Goal: Feedback & Contribution: Leave review/rating

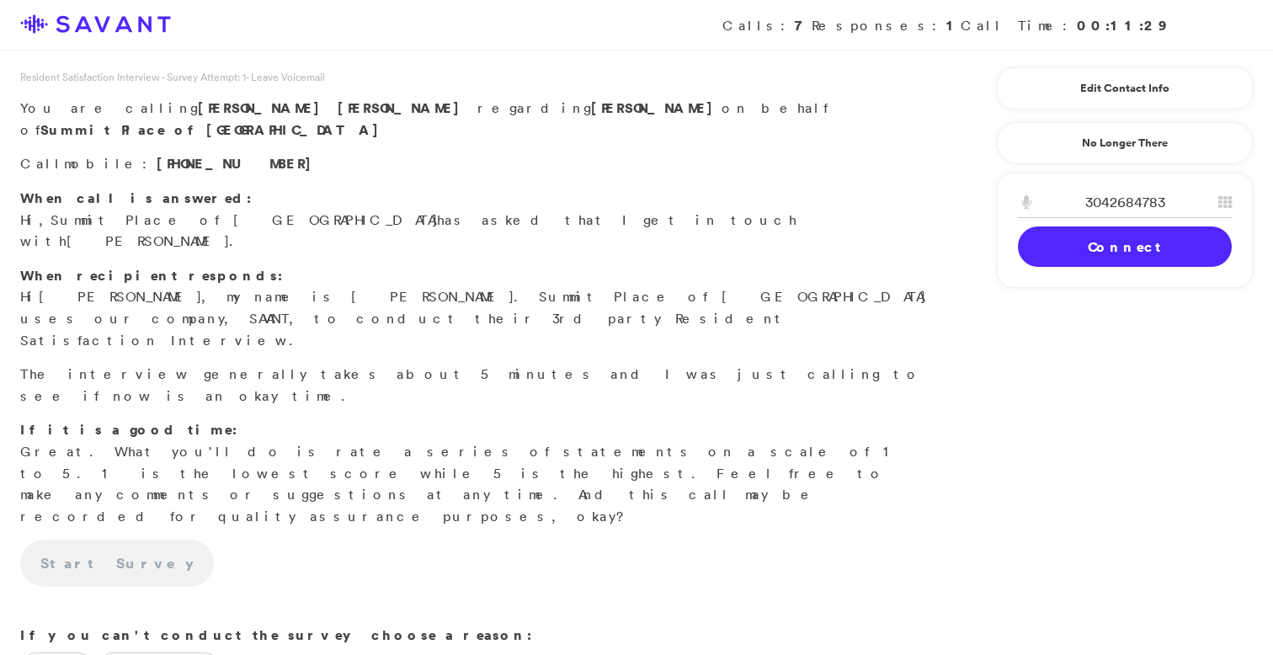
click at [1076, 250] on link "Connect" at bounding box center [1125, 246] width 214 height 40
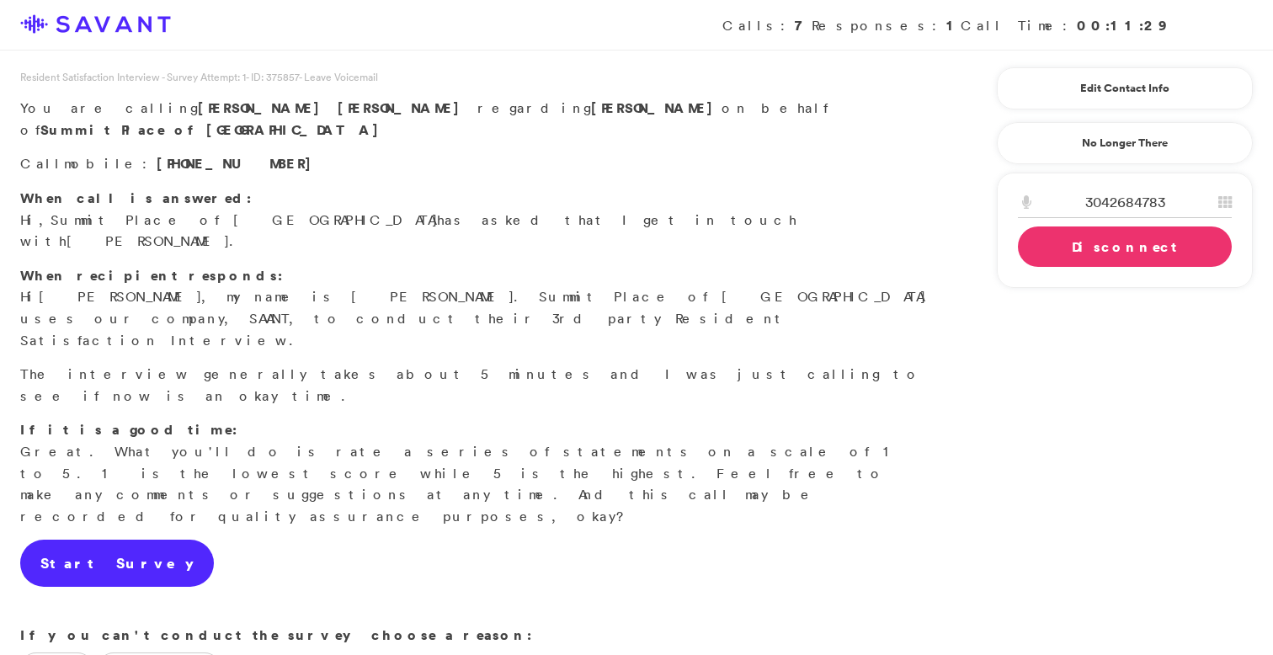
click at [106, 540] on link "Start Survey" at bounding box center [117, 563] width 194 height 47
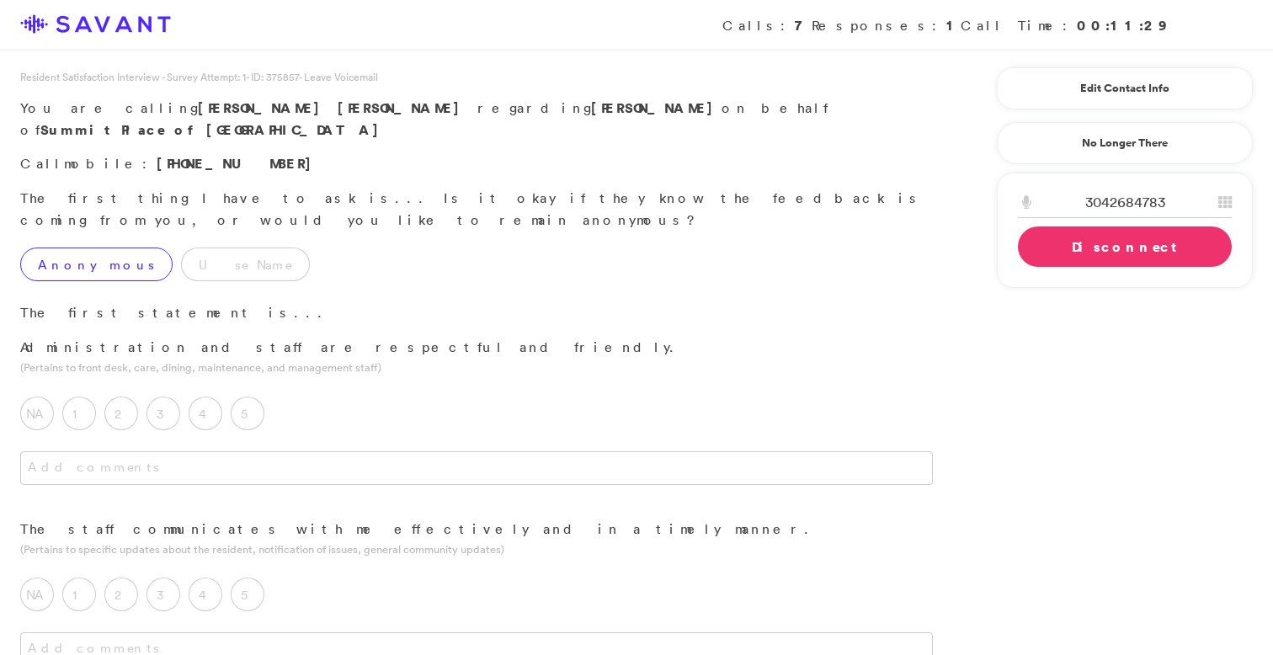
click at [104, 248] on label "Anonymous" at bounding box center [96, 265] width 152 height 34
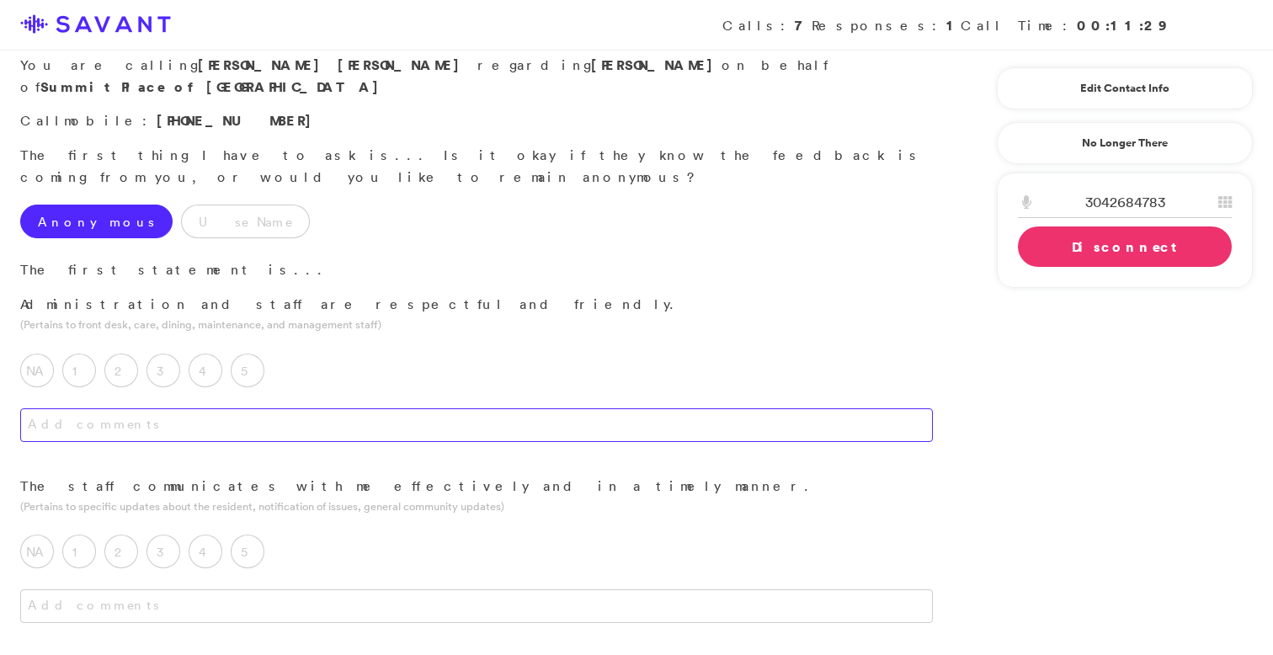
scroll to position [53, 0]
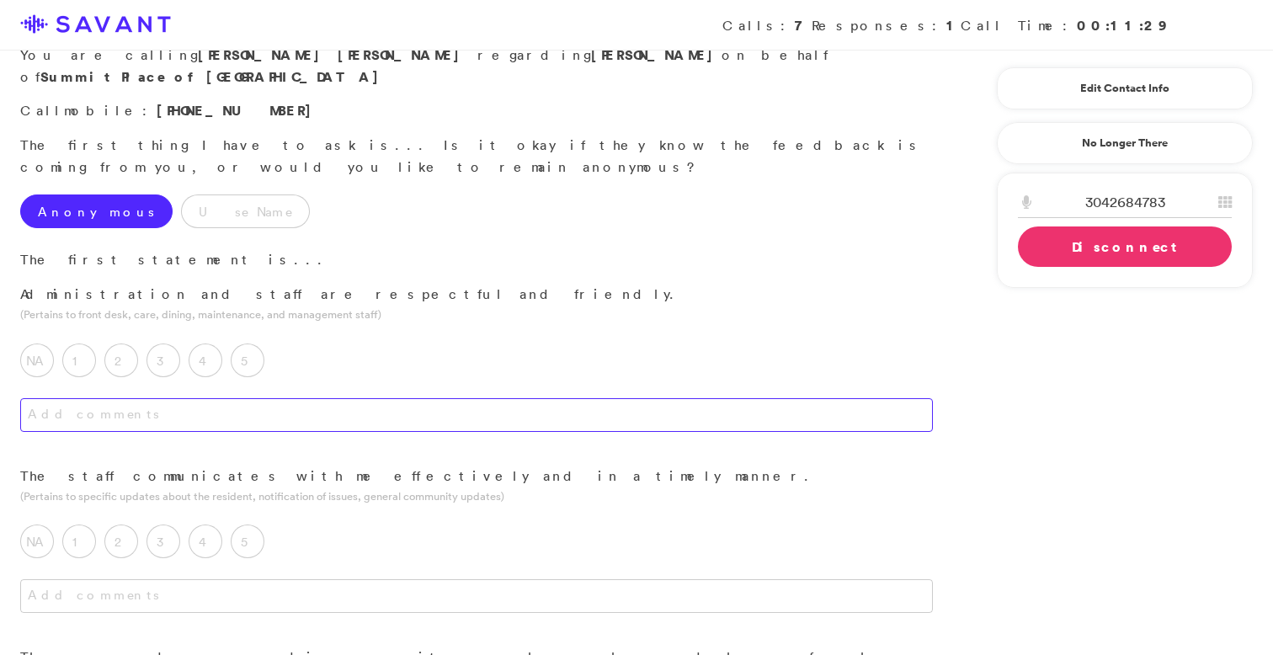
click at [384, 398] on textarea at bounding box center [476, 415] width 913 height 34
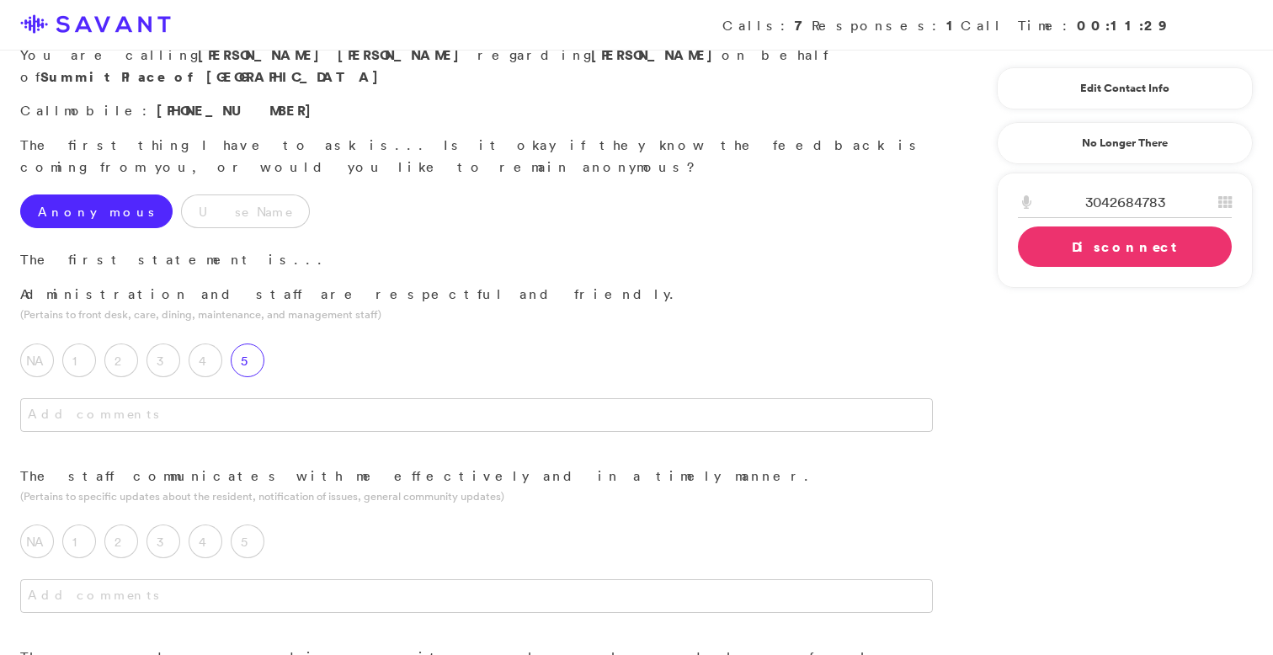
click at [261, 343] on label "5" at bounding box center [248, 360] width 34 height 34
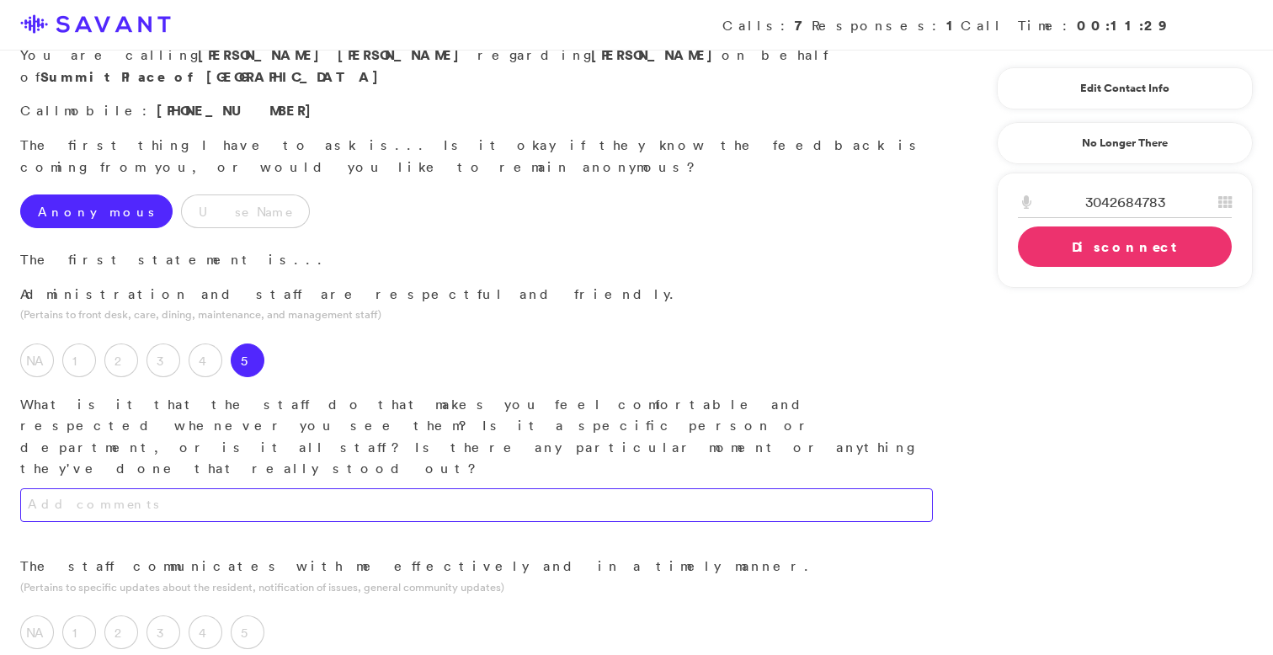
click at [286, 488] on textarea at bounding box center [476, 505] width 913 height 34
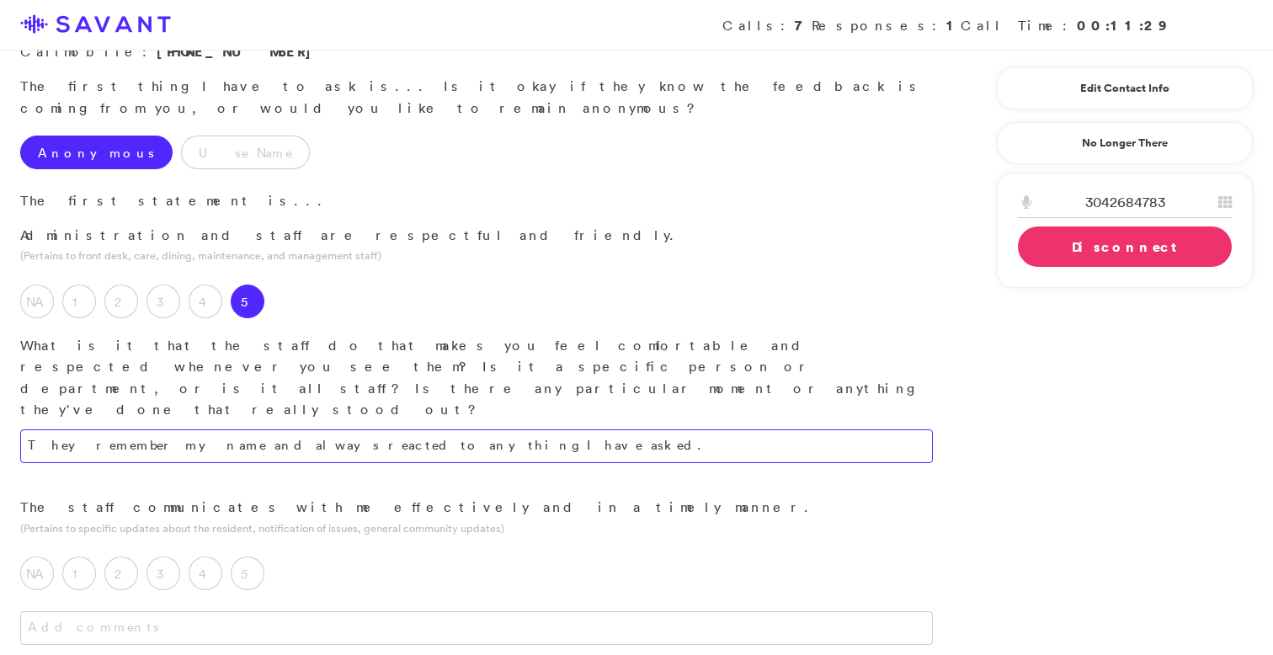
scroll to position [123, 0]
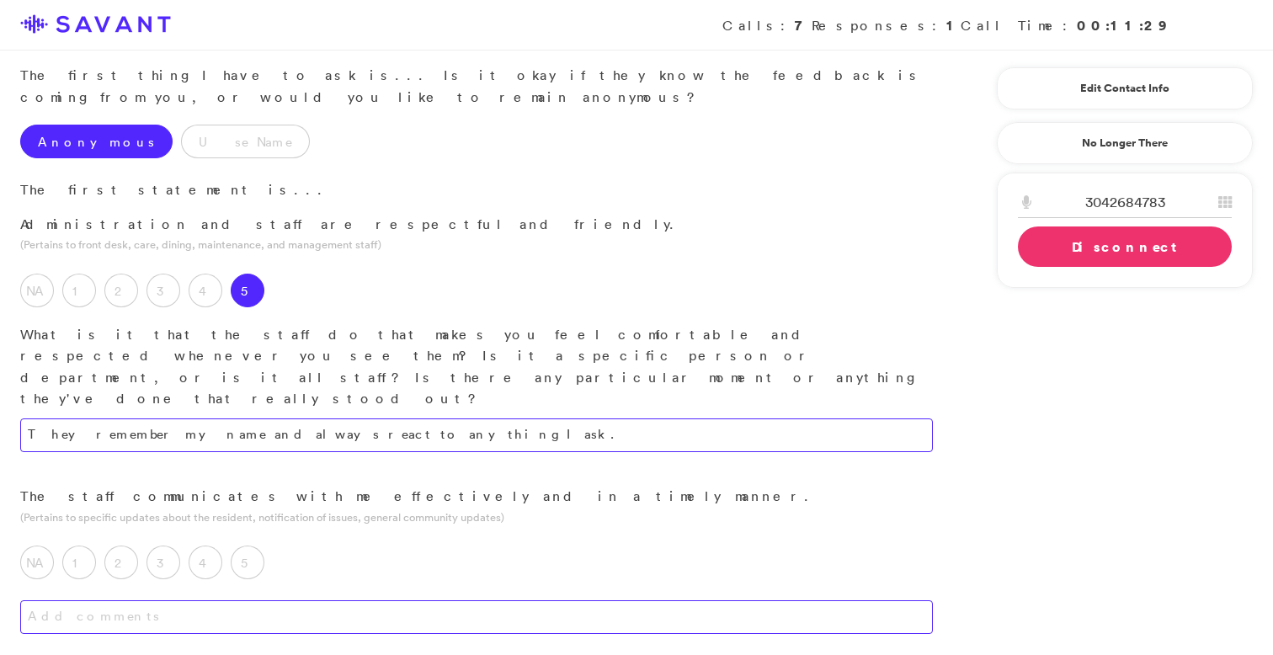
type textarea "They remember my name and always react to anything I ask."
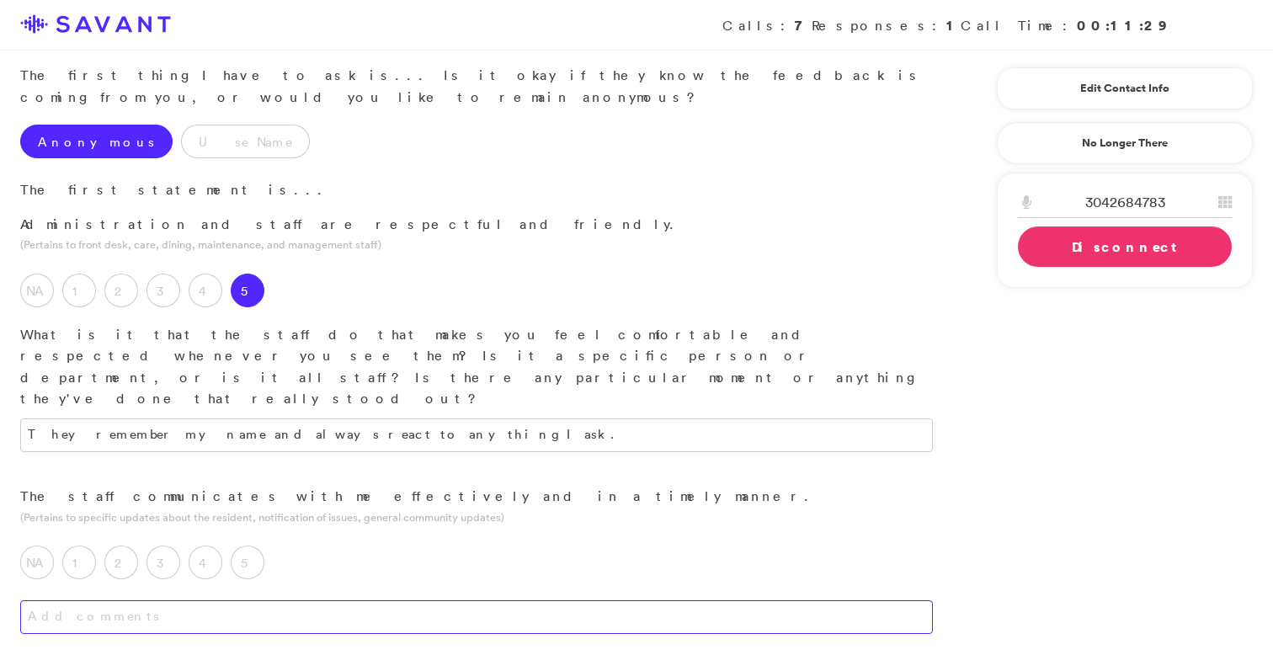
click at [359, 600] on textarea at bounding box center [476, 617] width 913 height 34
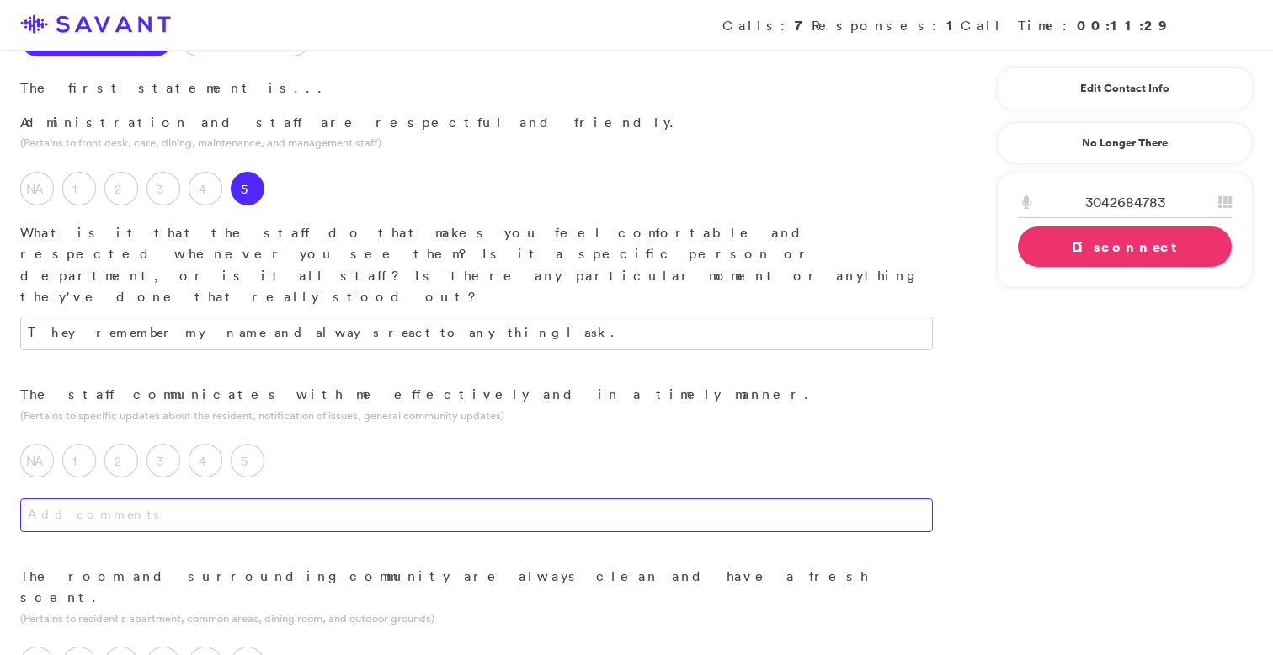
scroll to position [228, 0]
click at [246, 440] on label "5" at bounding box center [248, 457] width 34 height 34
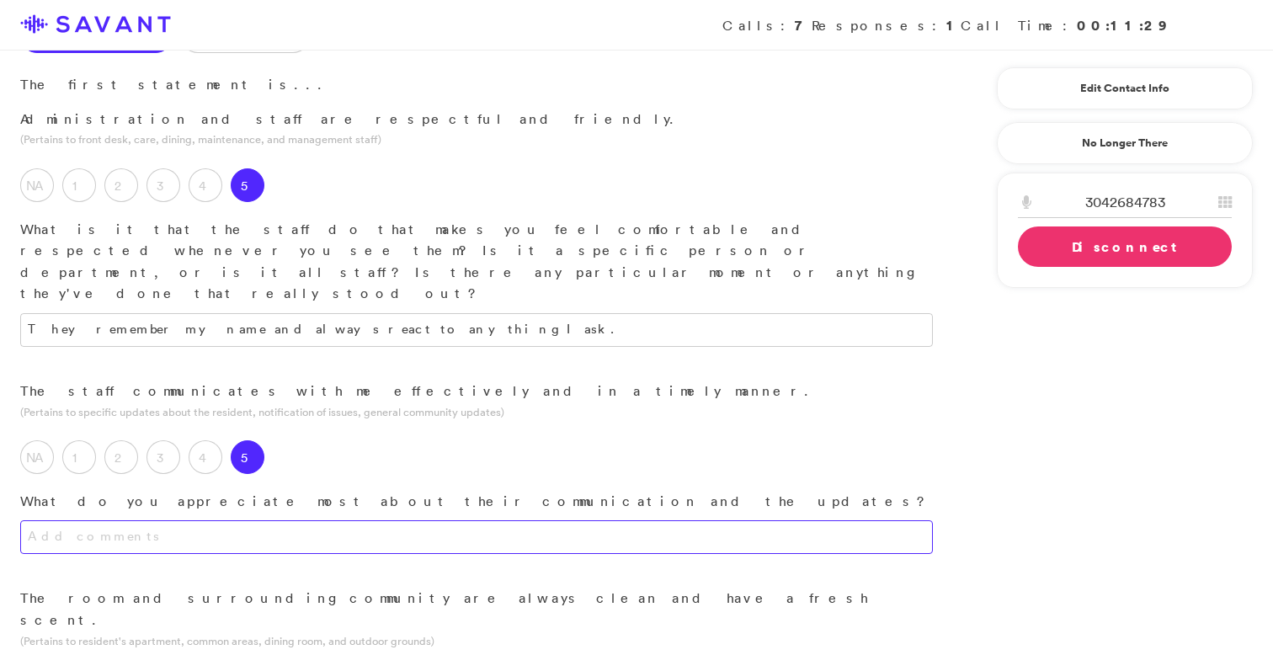
click at [280, 520] on textarea at bounding box center [476, 537] width 913 height 34
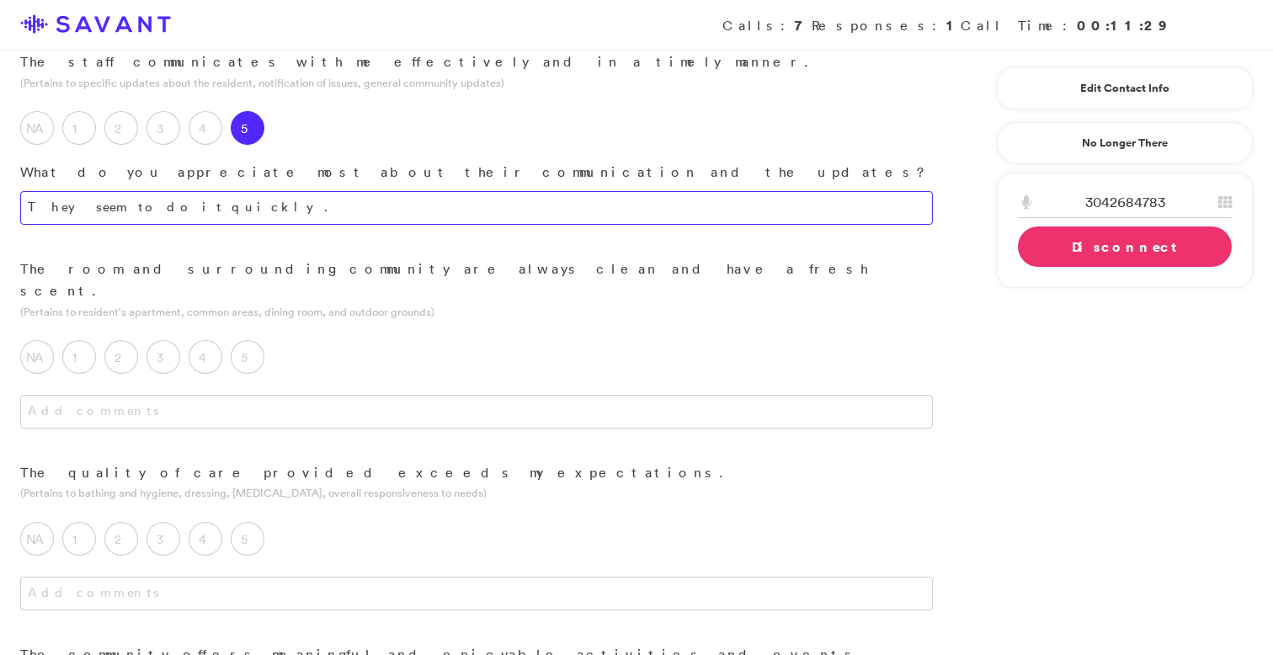
scroll to position [558, 0]
type textarea "They seem to do it quickly."
click at [218, 339] on label "4" at bounding box center [206, 356] width 34 height 34
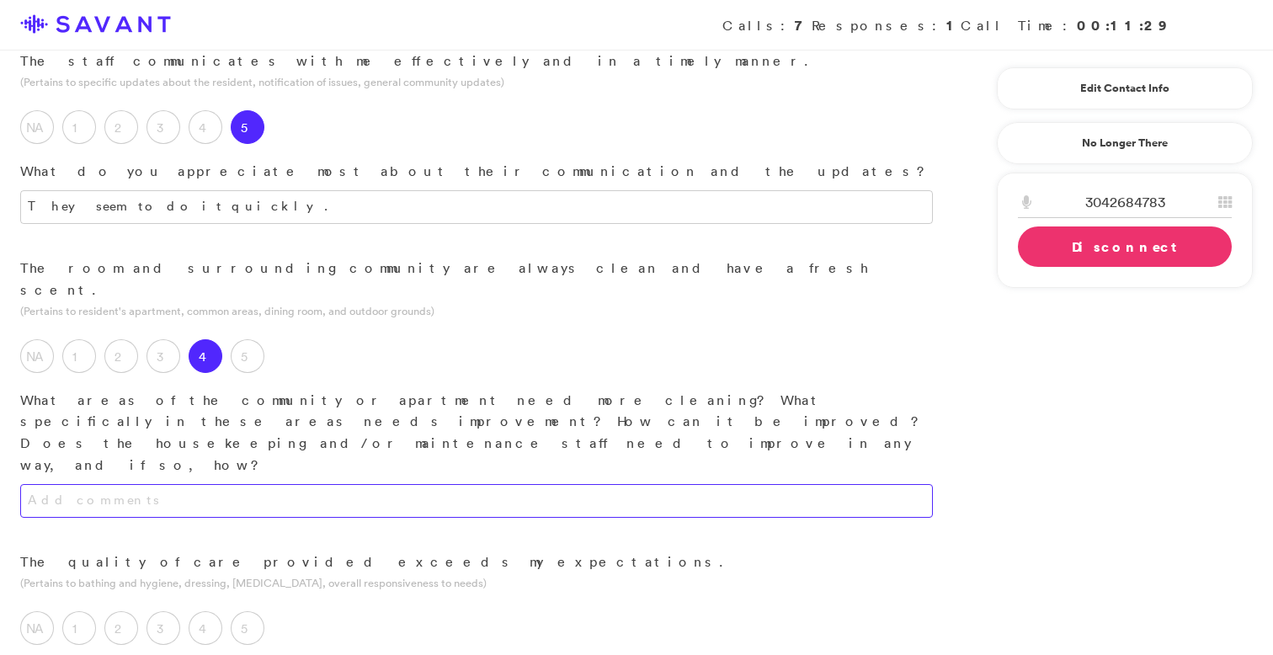
click at [301, 484] on textarea at bounding box center [476, 501] width 913 height 34
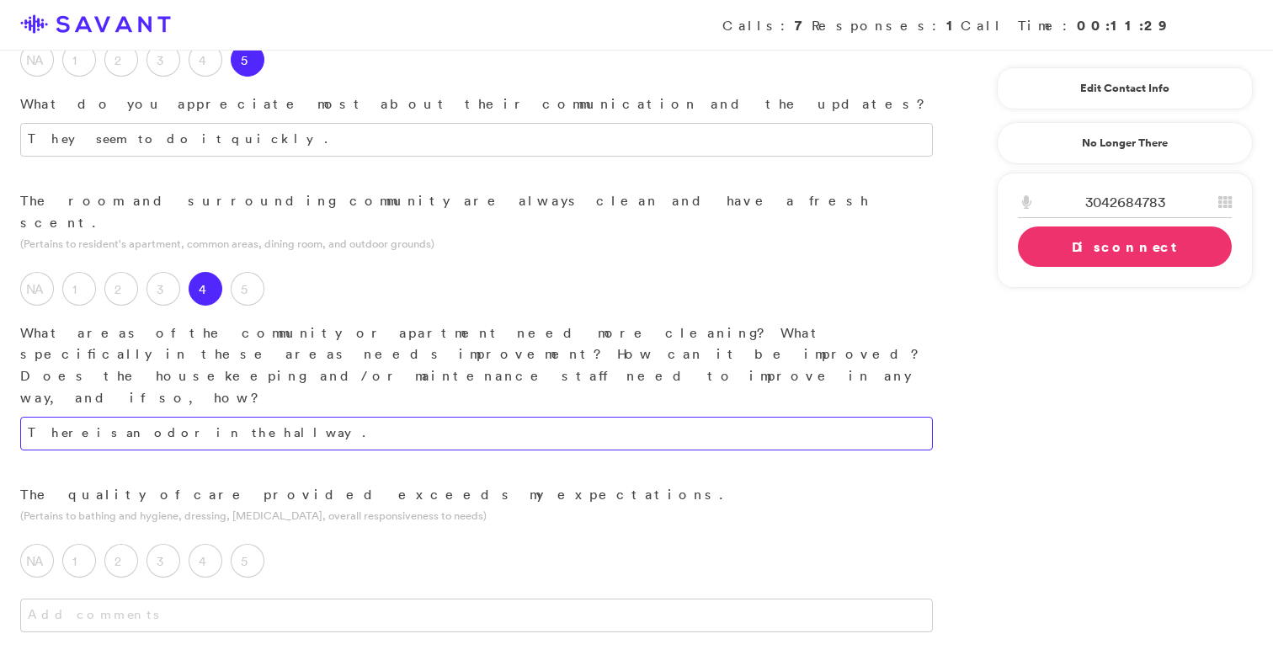
scroll to position [629, 0]
type textarea "There is an odor in the hallway."
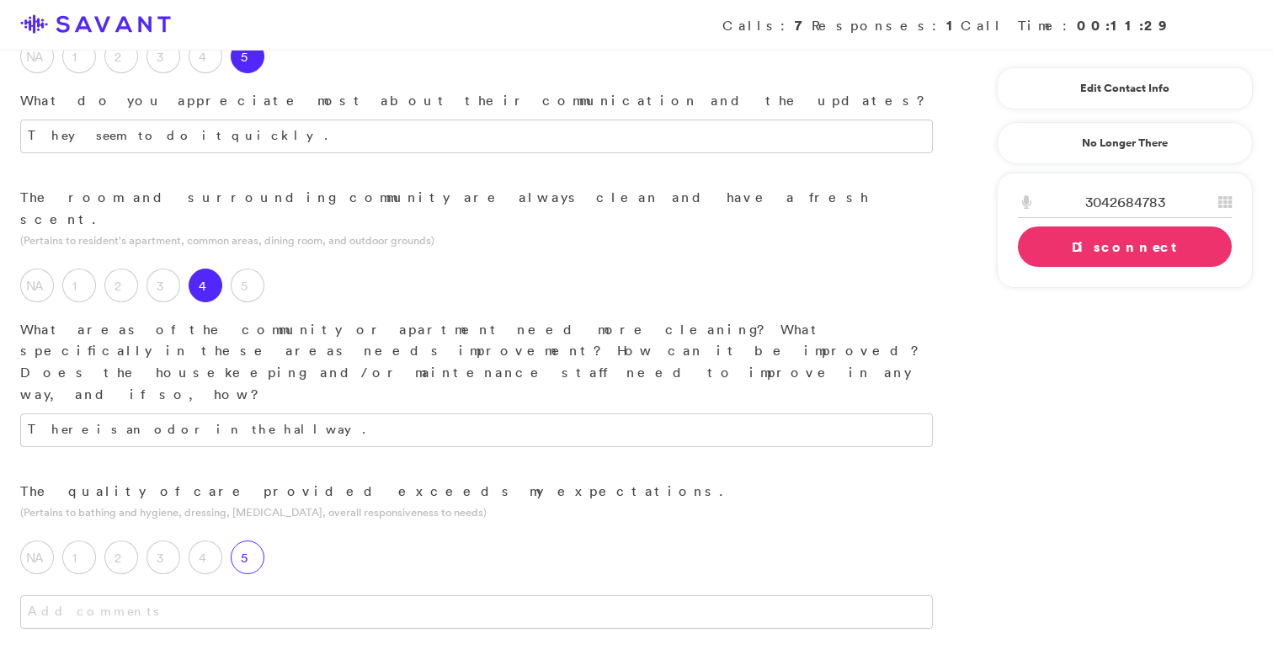
click at [242, 540] on label "5" at bounding box center [248, 557] width 34 height 34
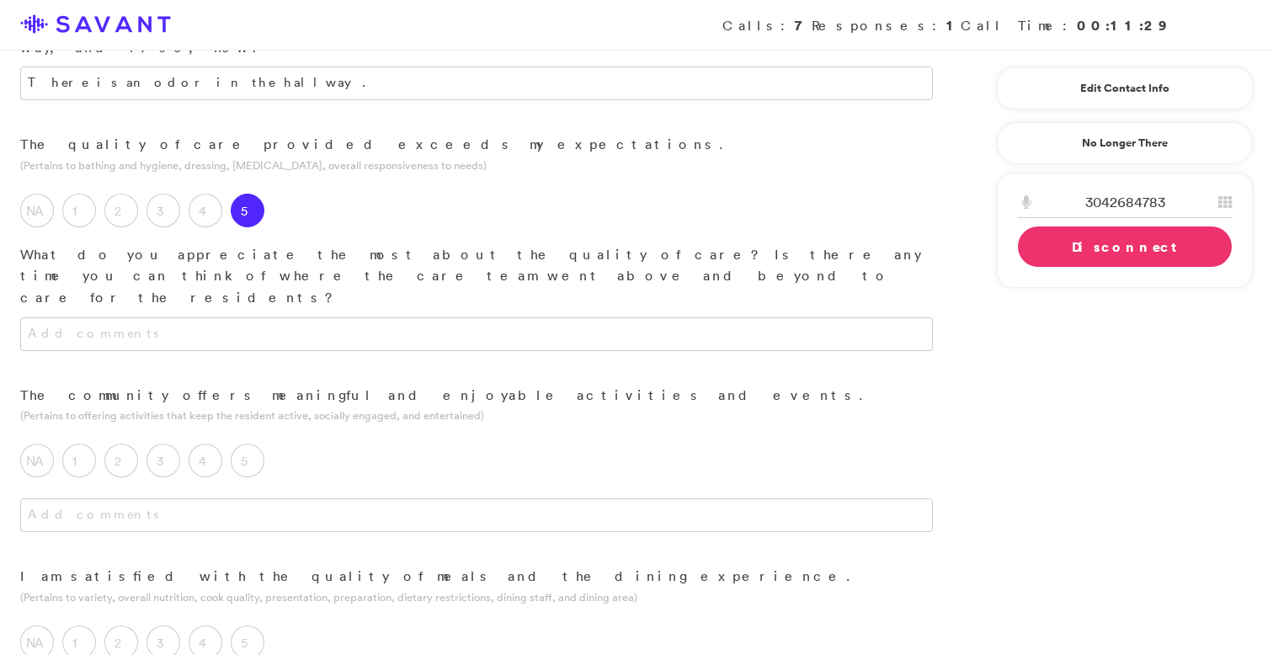
scroll to position [973, 0]
click at [395, 320] on textarea at bounding box center [476, 337] width 913 height 34
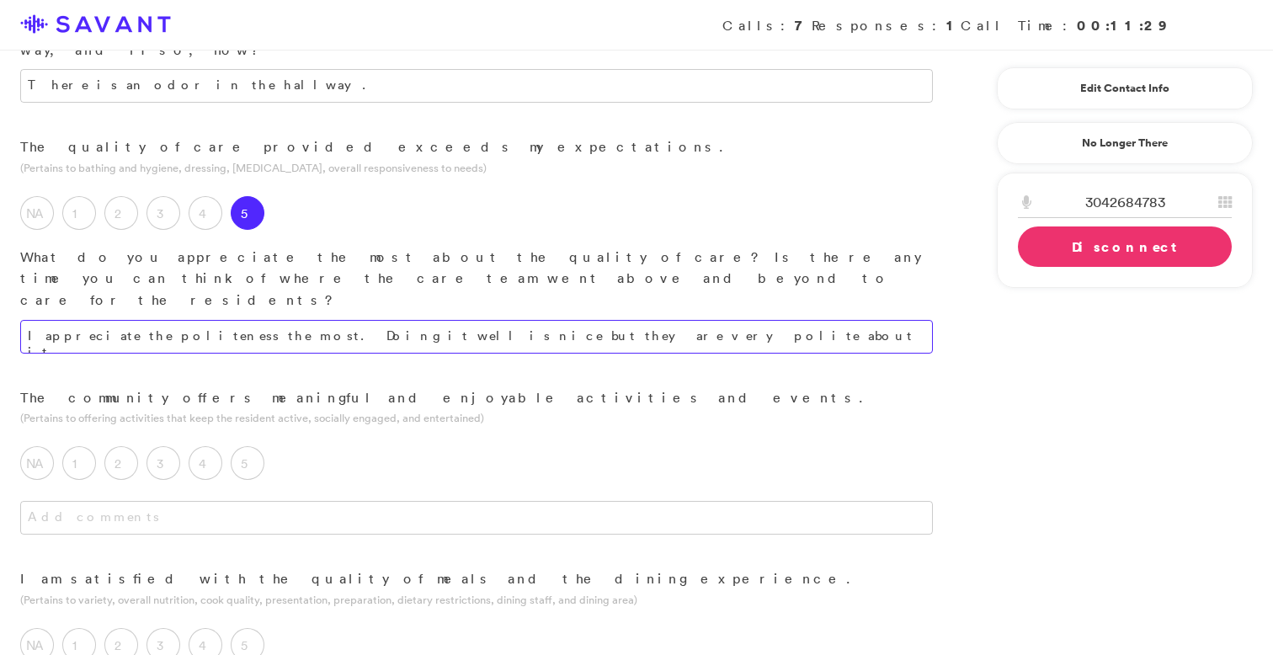
click at [536, 320] on textarea "I appreciate the politeness the most. Doing it well is nice but they are very p…" at bounding box center [476, 337] width 913 height 34
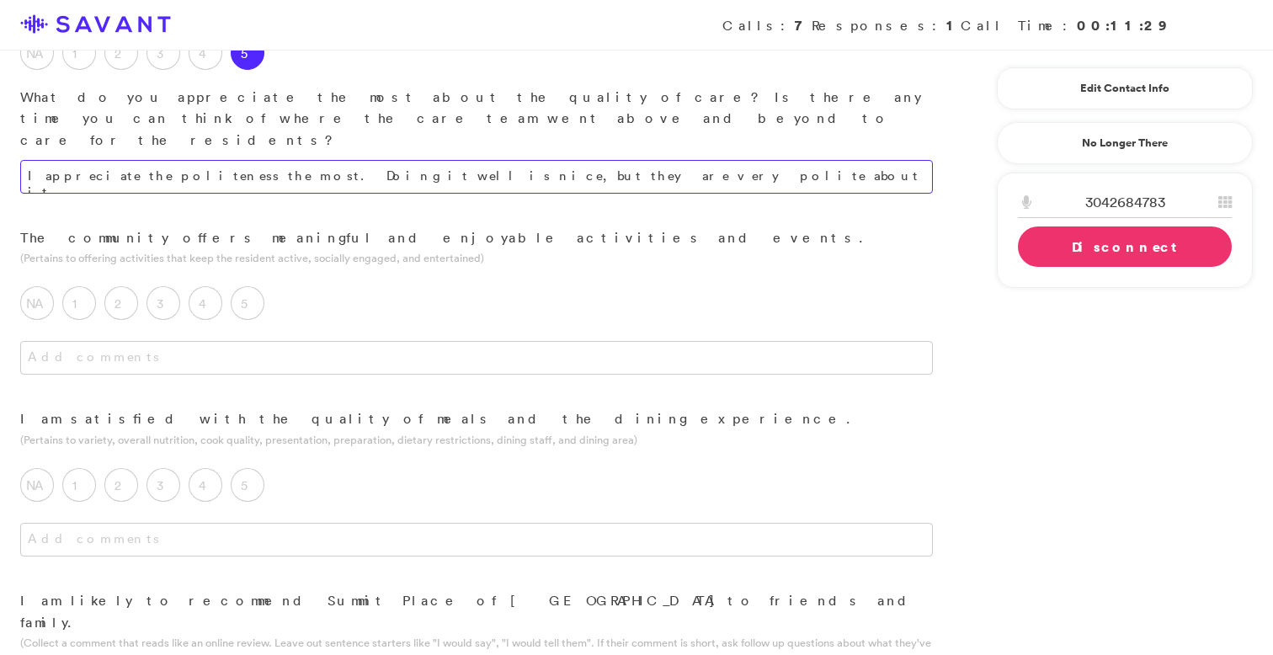
scroll to position [1139, 0]
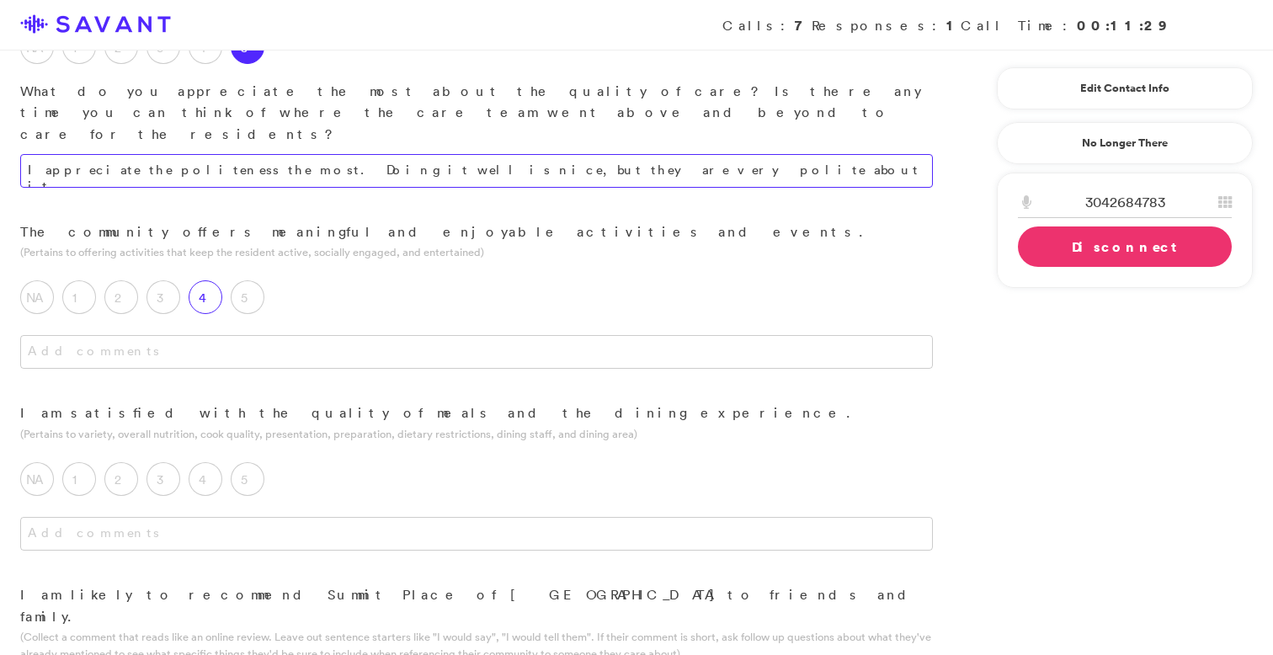
type textarea "I appreciate the politeness the most. Doing it well is nice, but they are very …"
click at [214, 280] on label "4" at bounding box center [206, 297] width 34 height 34
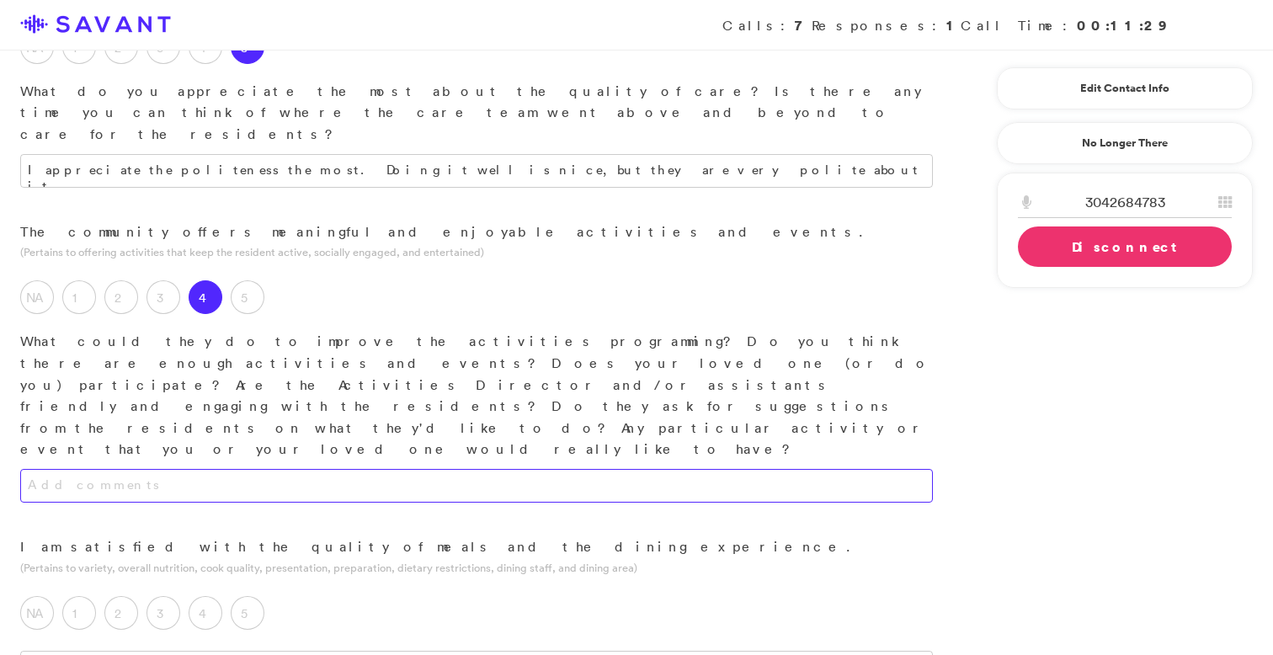
click at [260, 469] on textarea at bounding box center [476, 486] width 913 height 34
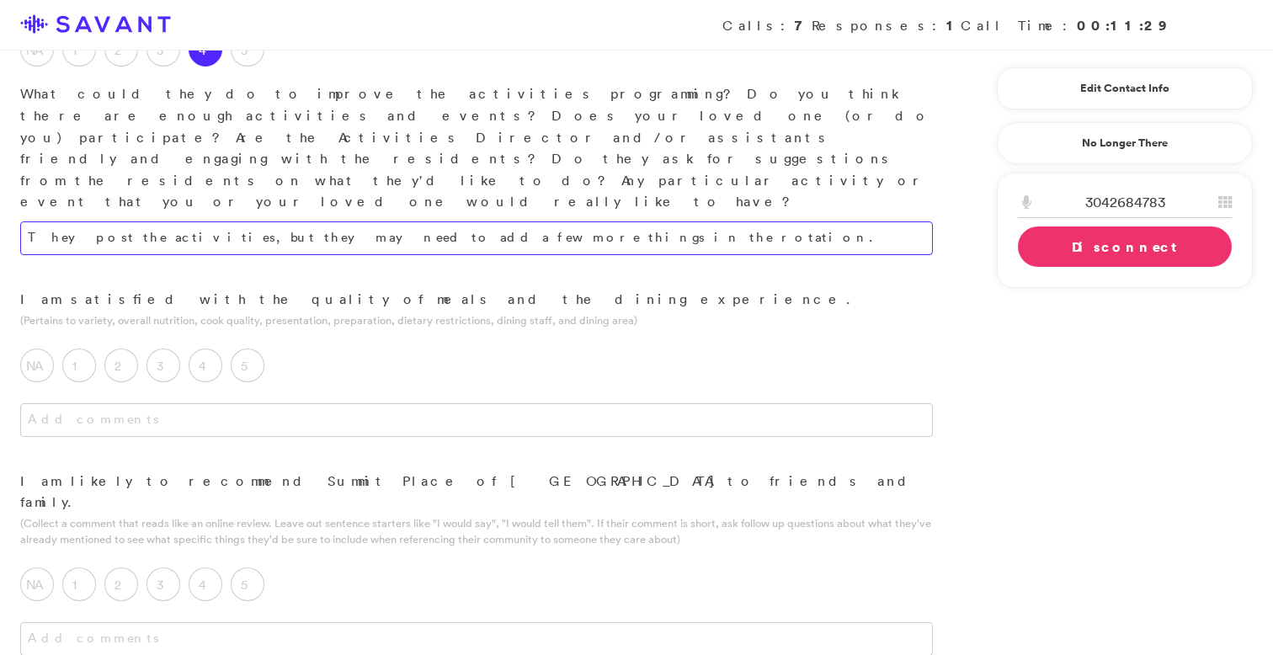
scroll to position [1388, 0]
type textarea "They post the activities, but they may need to add a few more things in the rot…"
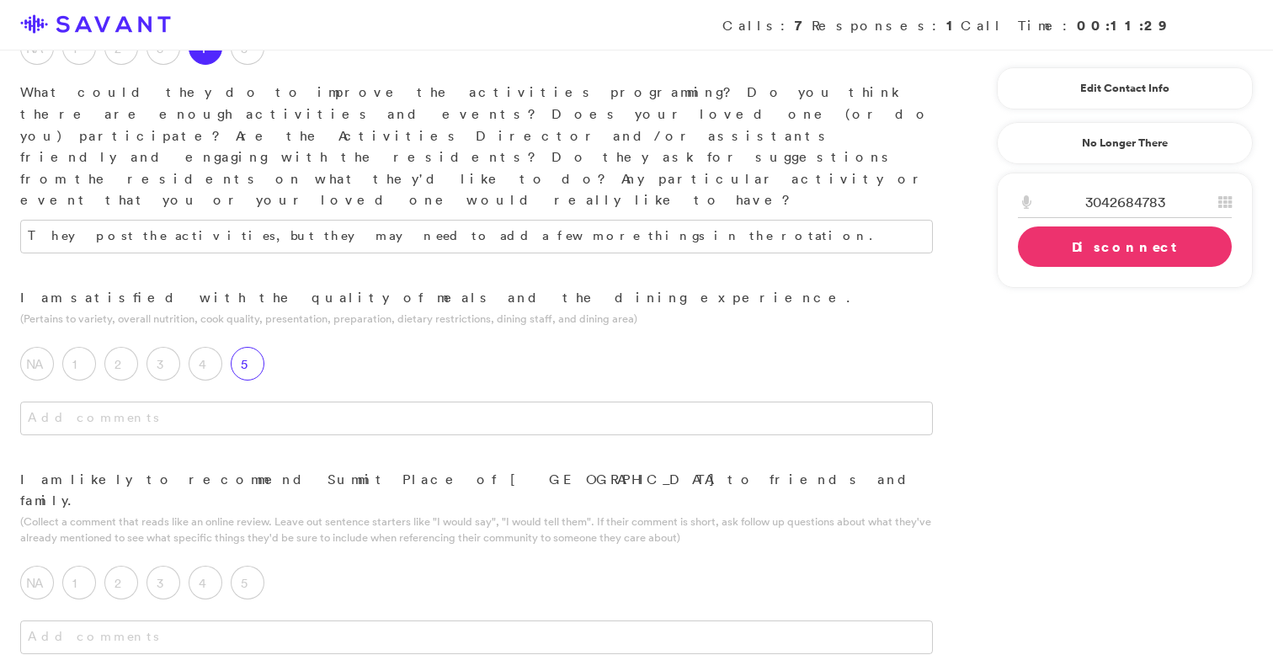
click at [253, 347] on label "5" at bounding box center [248, 364] width 34 height 34
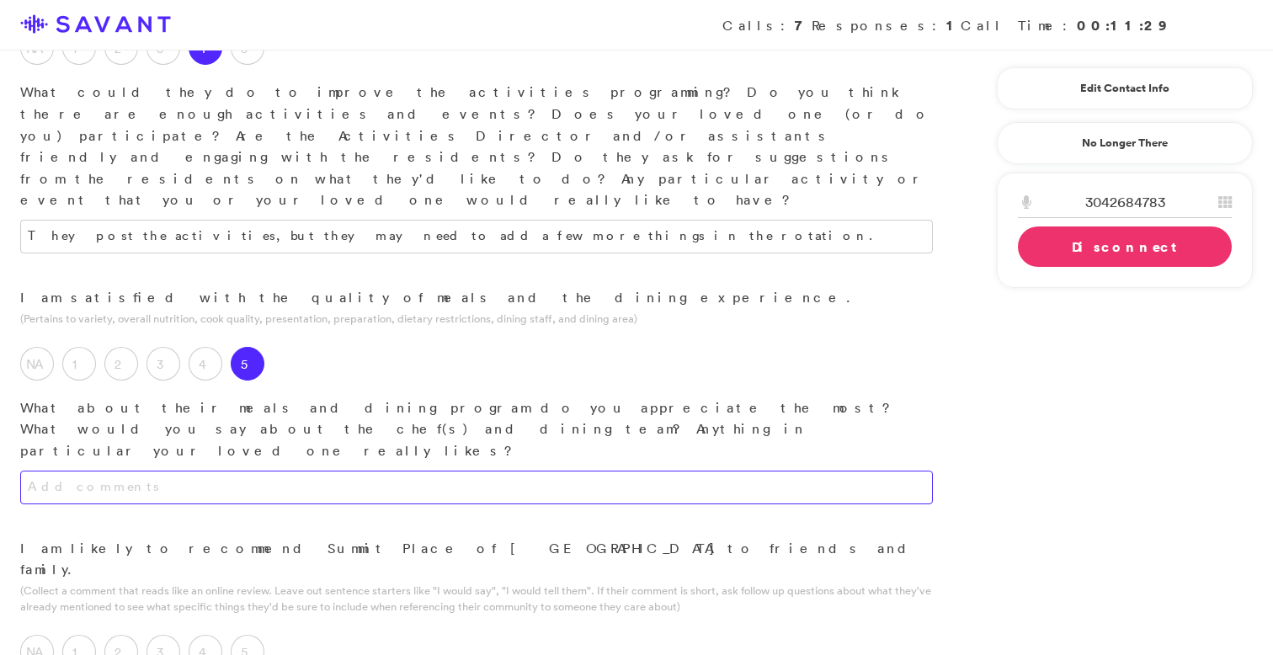
click at [269, 471] on textarea at bounding box center [476, 488] width 913 height 34
click at [264, 471] on textarea at bounding box center [476, 488] width 913 height 34
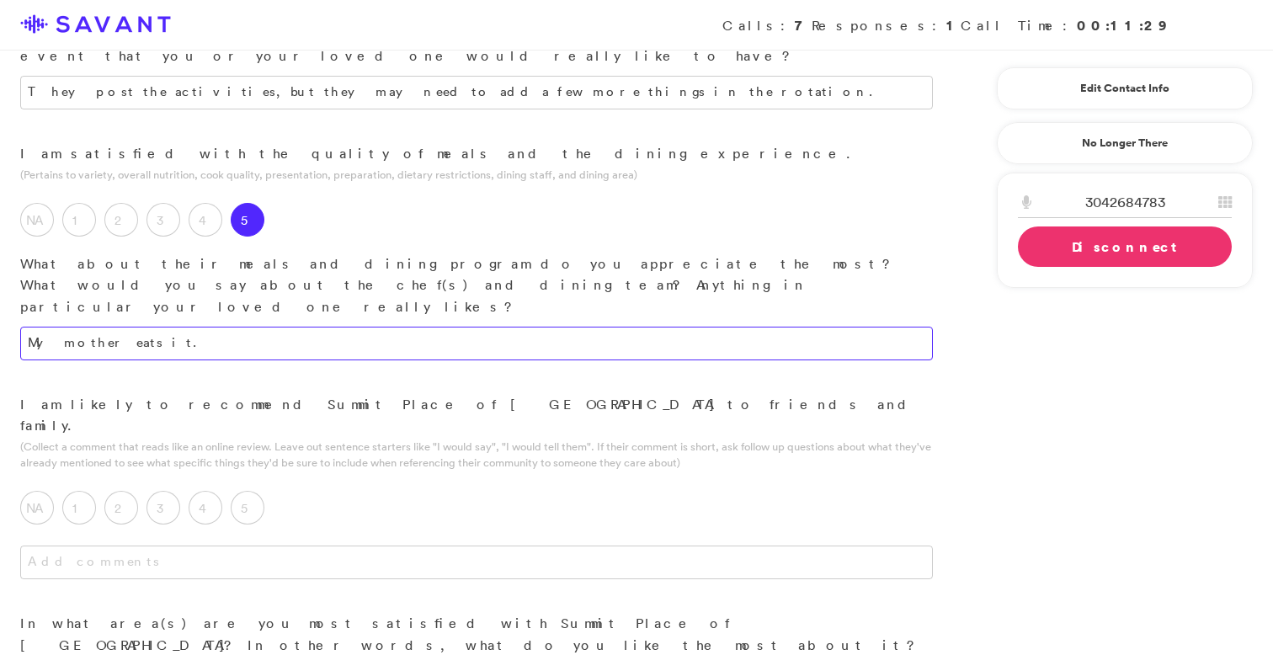
scroll to position [1534, 0]
type textarea "My mother eats it."
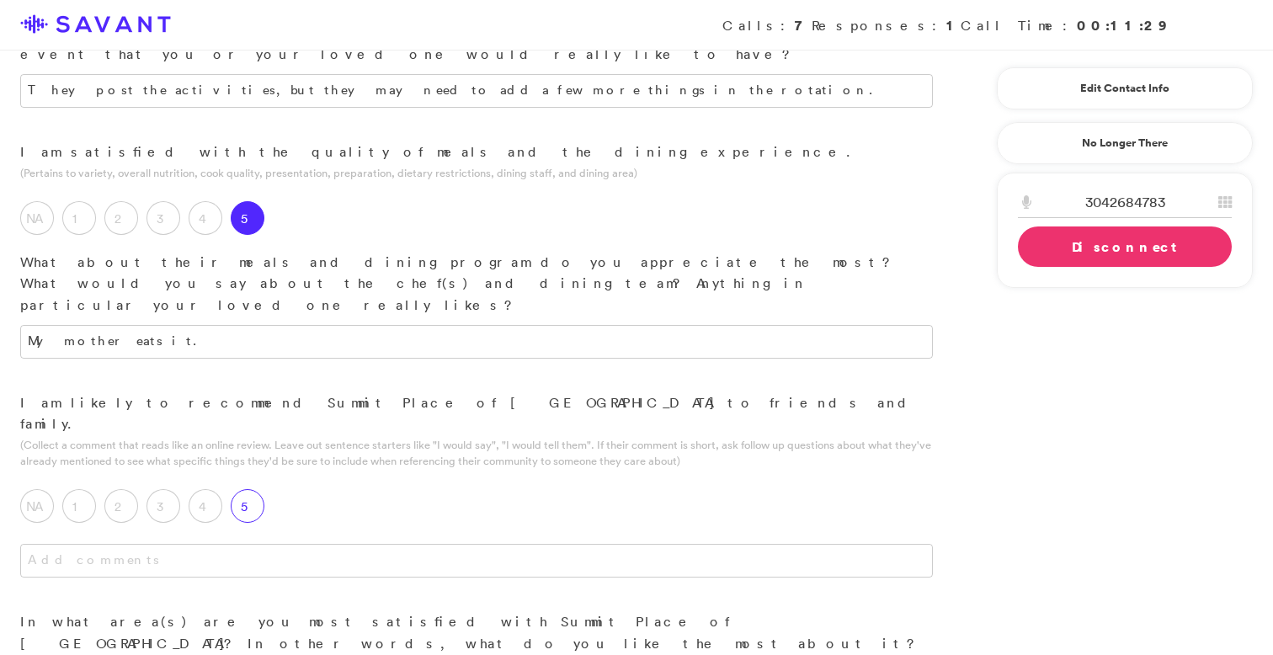
click at [260, 489] on div "5" at bounding box center [252, 510] width 42 height 42
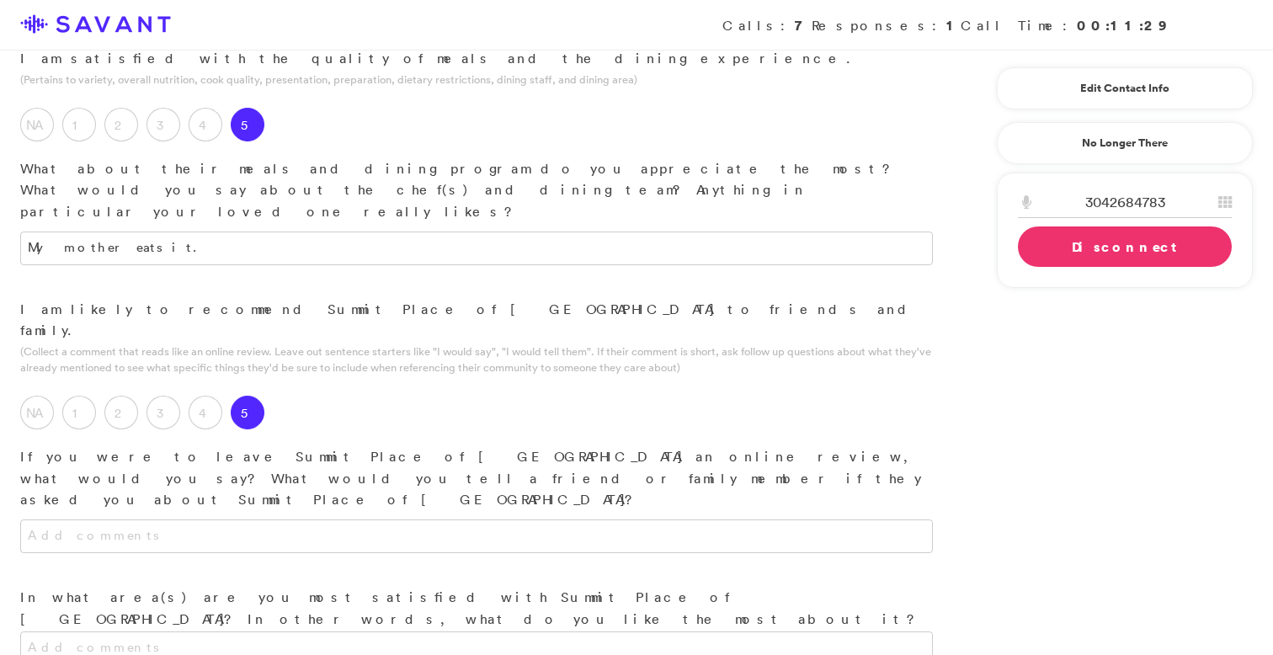
scroll to position [1628, 0]
click at [277, 519] on textarea at bounding box center [476, 536] width 913 height 34
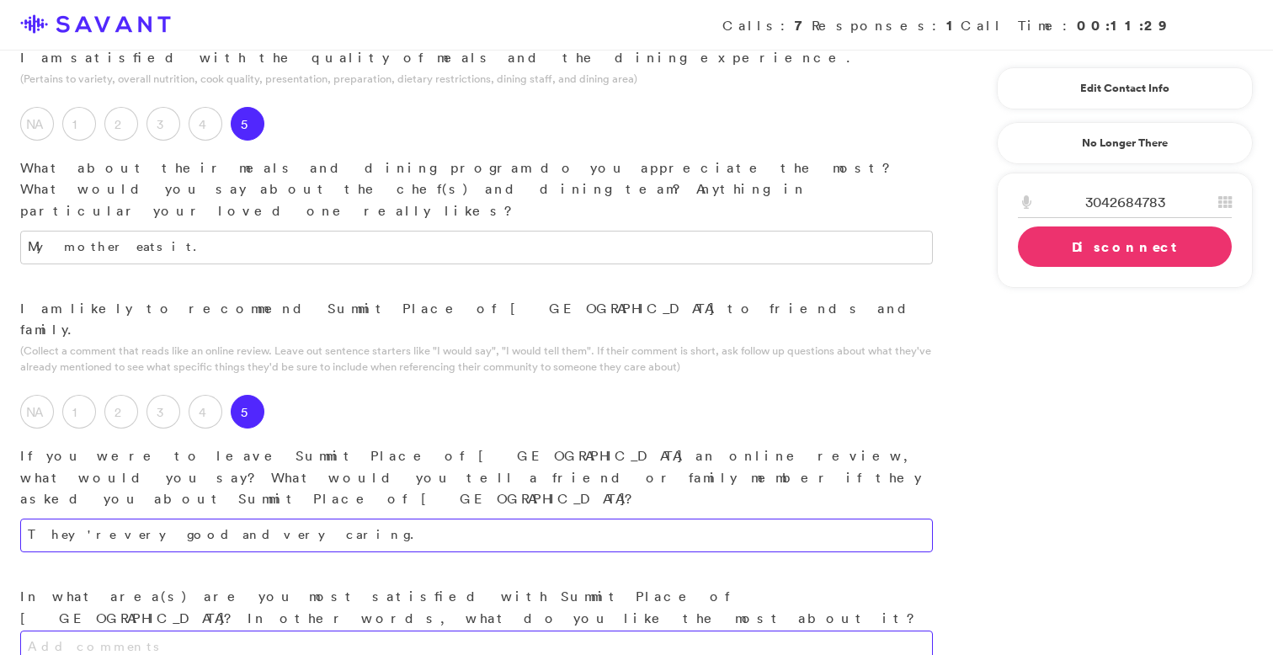
type textarea "They're very good and very caring."
click at [314, 631] on textarea at bounding box center [476, 648] width 913 height 34
type textarea "They're very nice and very caring."
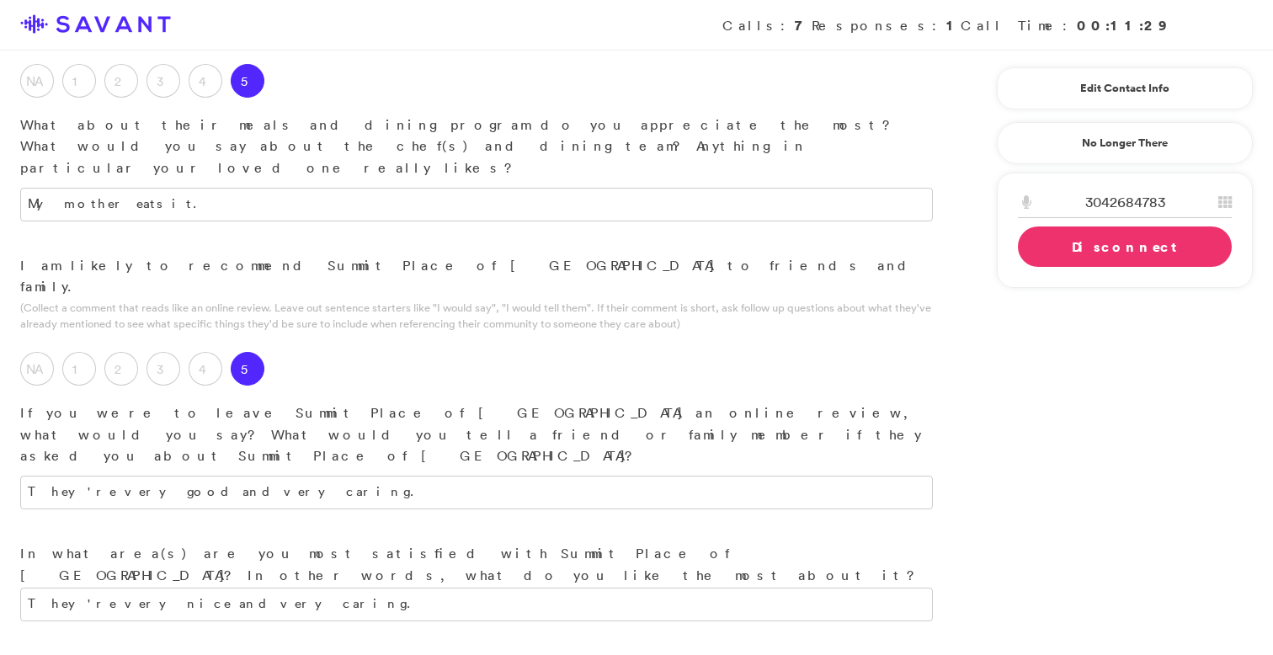
scroll to position [1672, 0]
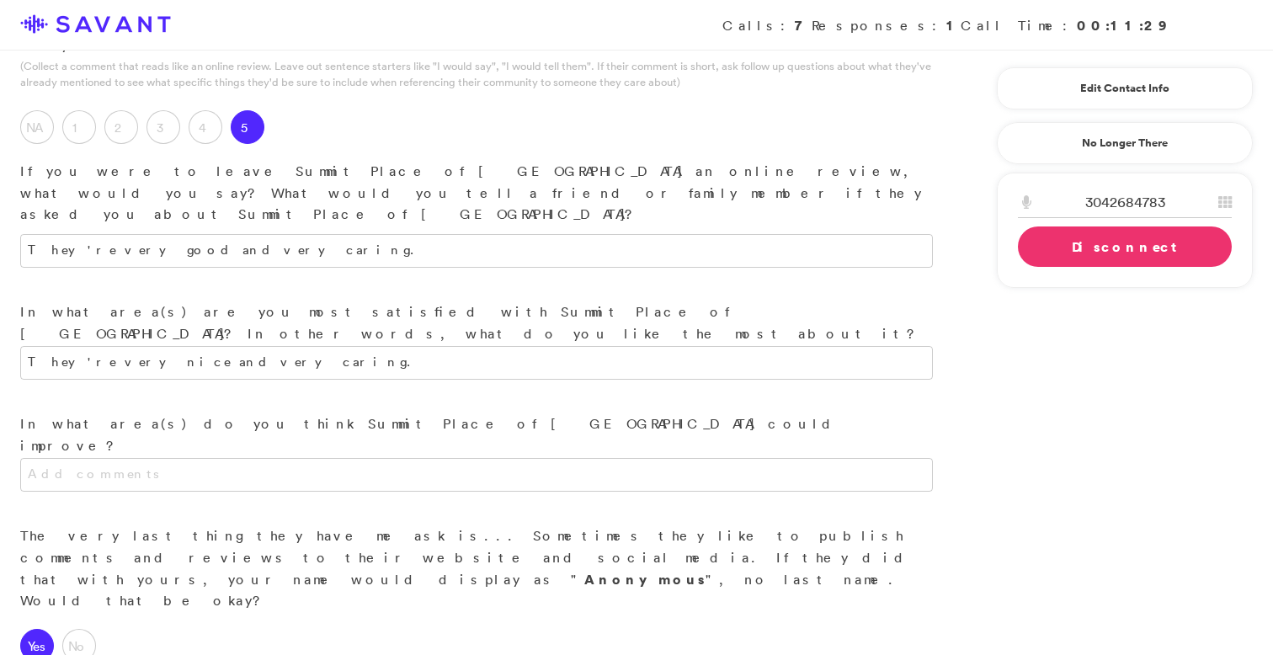
scroll to position [1957, 0]
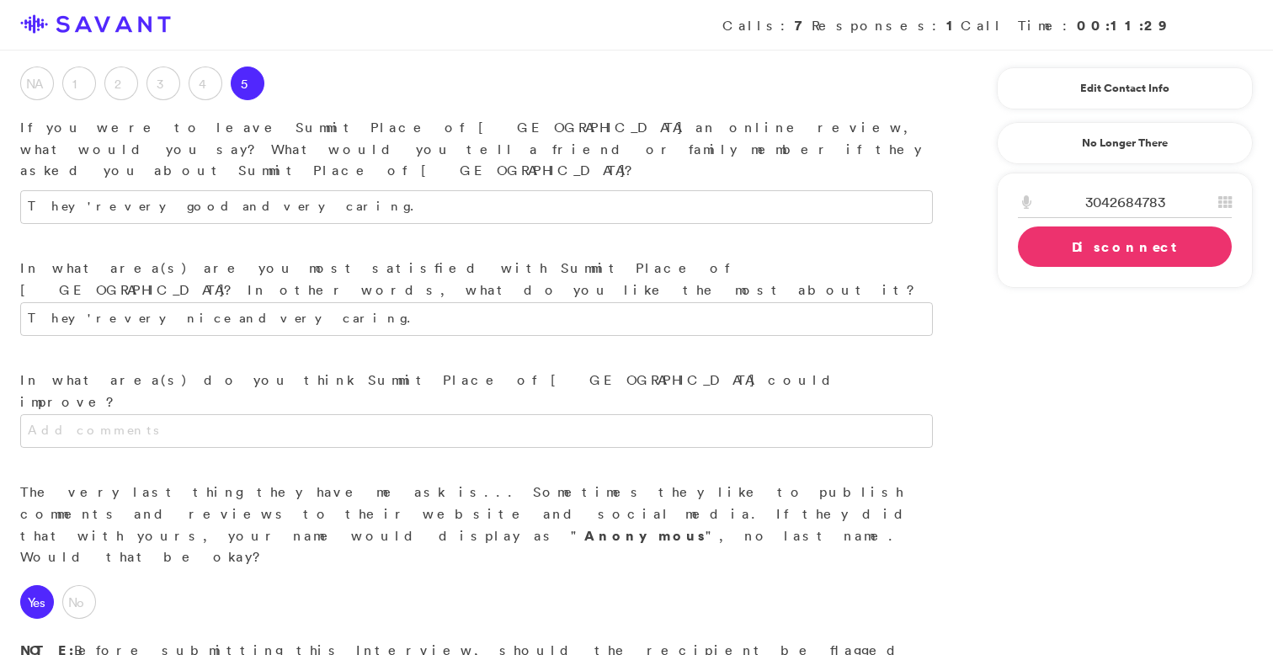
click at [1045, 239] on link "Disconnect" at bounding box center [1125, 246] width 214 height 40
